Goal: Task Accomplishment & Management: Manage account settings

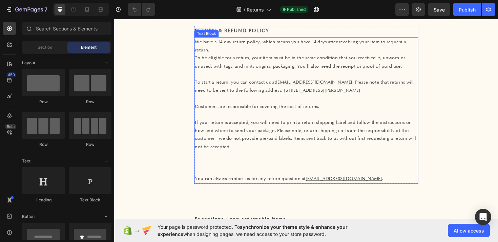
scroll to position [60, 0]
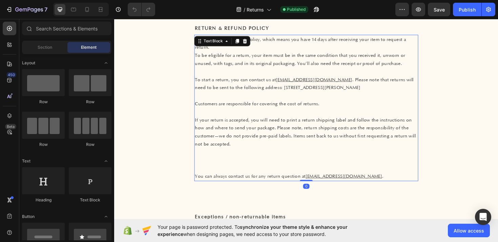
click at [225, 163] on p "If your return is accepted, you will need to print a return shipping label and …" at bounding box center [318, 147] width 236 height 68
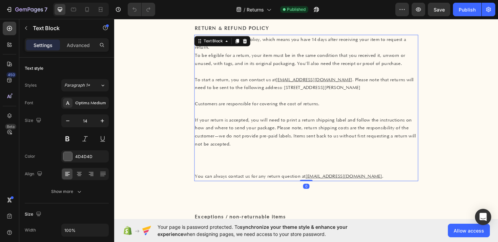
click at [201, 181] on p "You can always contact us for any return question at [EMAIL_ADDRESS][DOMAIN_NAM…" at bounding box center [318, 185] width 236 height 8
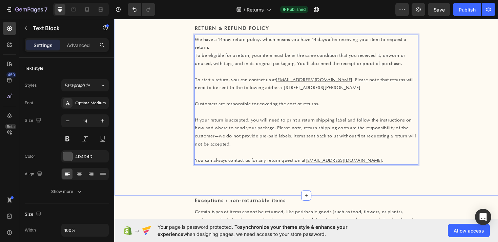
click at [441, 187] on div "RETURN & REFUND POLICY Text Block We have a 14-day return policy, which means y…" at bounding box center [317, 90] width 407 height 234
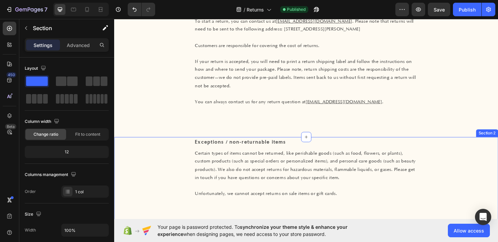
scroll to position [121, 0]
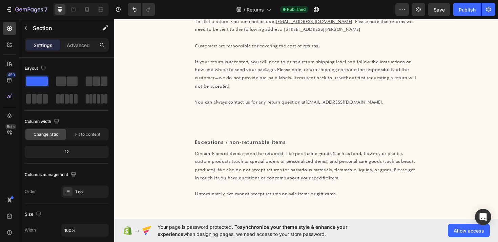
click at [304, 117] on div "RETURN & REFUND POLICY Text Block We have a 14-day return policy, which means y…" at bounding box center [317, 28] width 407 height 234
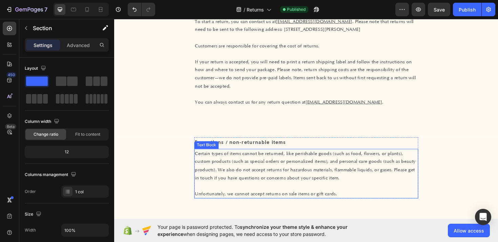
click at [255, 168] on p "Certain types of items cannot be returned, like perishable goods (such as food,…" at bounding box center [318, 174] width 236 height 34
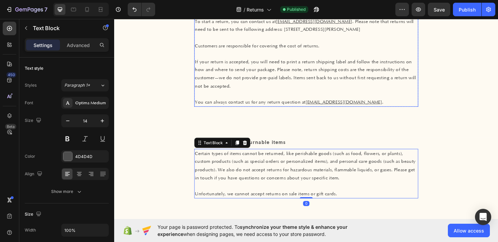
click at [335, 104] on u "[EMAIL_ADDRESS][DOMAIN_NAME]" at bounding box center [357, 107] width 81 height 6
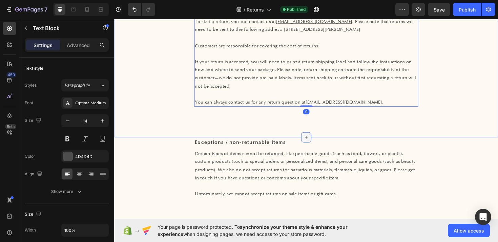
click at [319, 142] on icon at bounding box center [317, 144] width 5 height 5
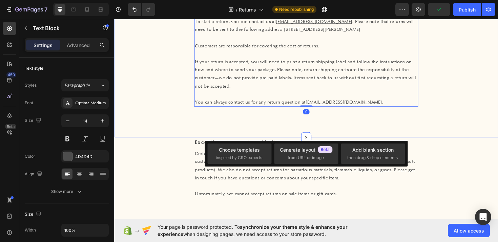
click at [436, 104] on div "RETURN & REFUND POLICY Text Block We have a 14-day return policy, which means y…" at bounding box center [317, 40] width 237 height 156
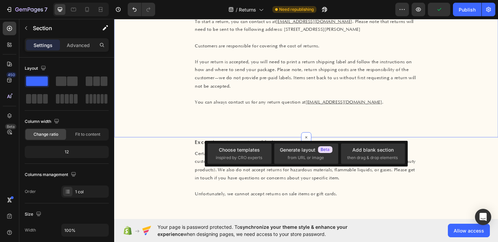
click at [458, 107] on div "RETURN & REFUND POLICY Text Block We have a 14-day return policy, which means y…" at bounding box center [317, 28] width 407 height 234
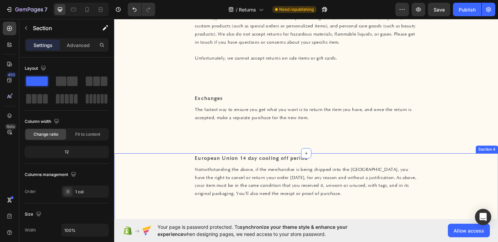
scroll to position [242, 0]
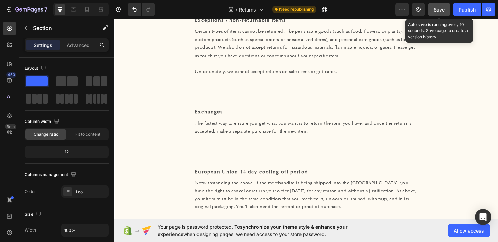
click at [442, 9] on span "Save" at bounding box center [439, 10] width 11 height 6
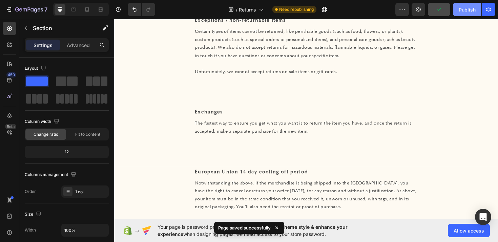
click at [466, 9] on div "Publish" at bounding box center [467, 9] width 17 height 7
